Goal: Navigation & Orientation: Find specific page/section

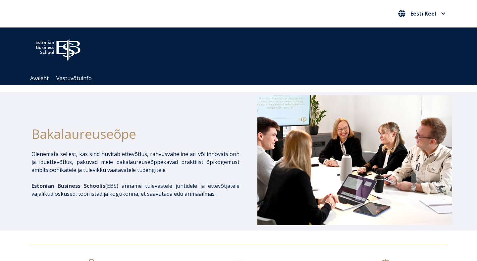
click at [53, 63] on img at bounding box center [58, 48] width 56 height 28
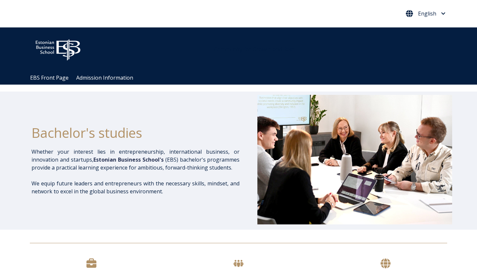
click at [425, 16] on span "English" at bounding box center [427, 13] width 18 height 5
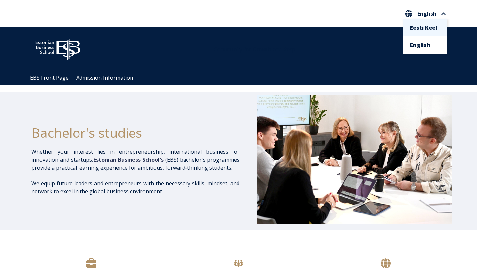
click at [415, 33] on link "Eesti Keel" at bounding box center [425, 28] width 30 height 11
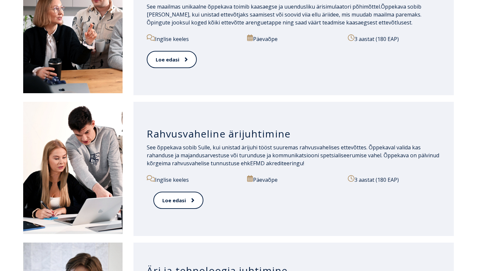
scroll to position [546, 0]
